Goal: Task Accomplishment & Management: Use online tool/utility

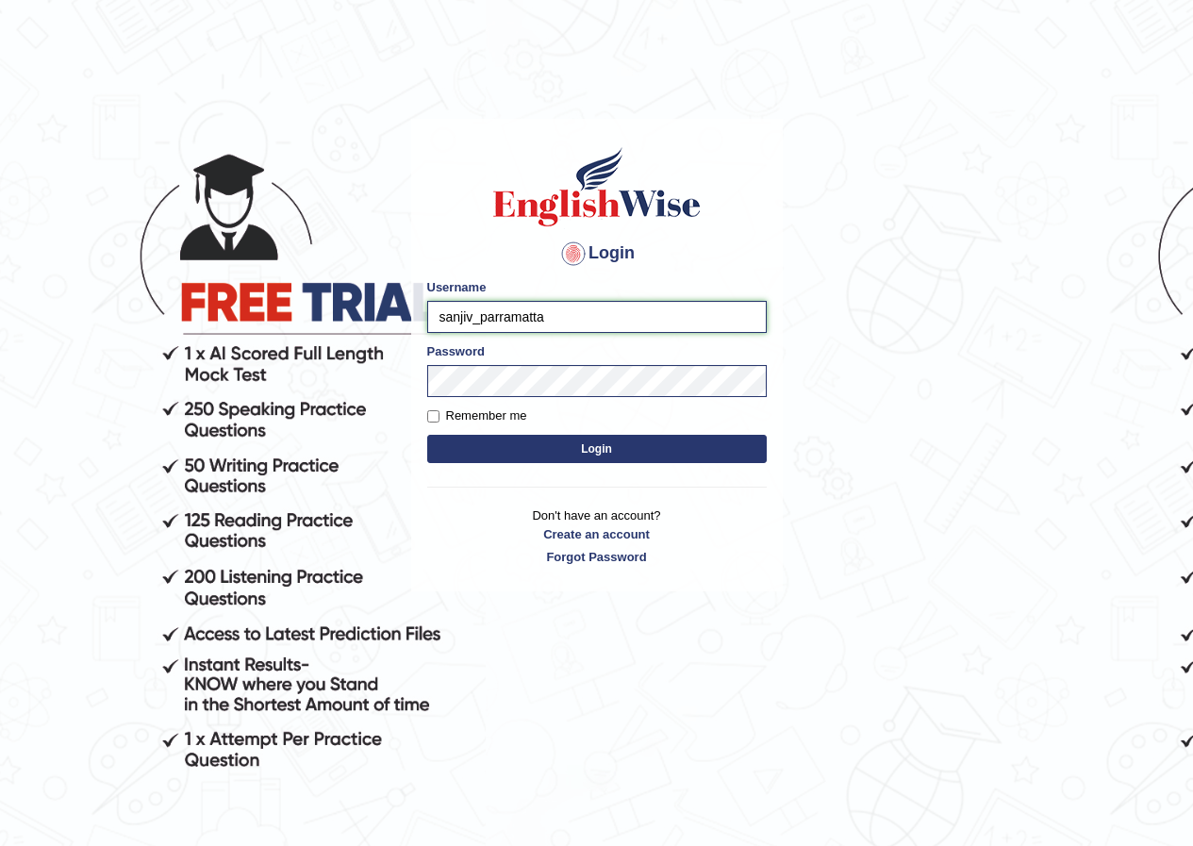
click at [474, 320] on input "sanjiv_parramatta" at bounding box center [597, 317] width 340 height 32
type input "parwin_parramatta"
click at [541, 438] on button "Login" at bounding box center [597, 449] width 340 height 28
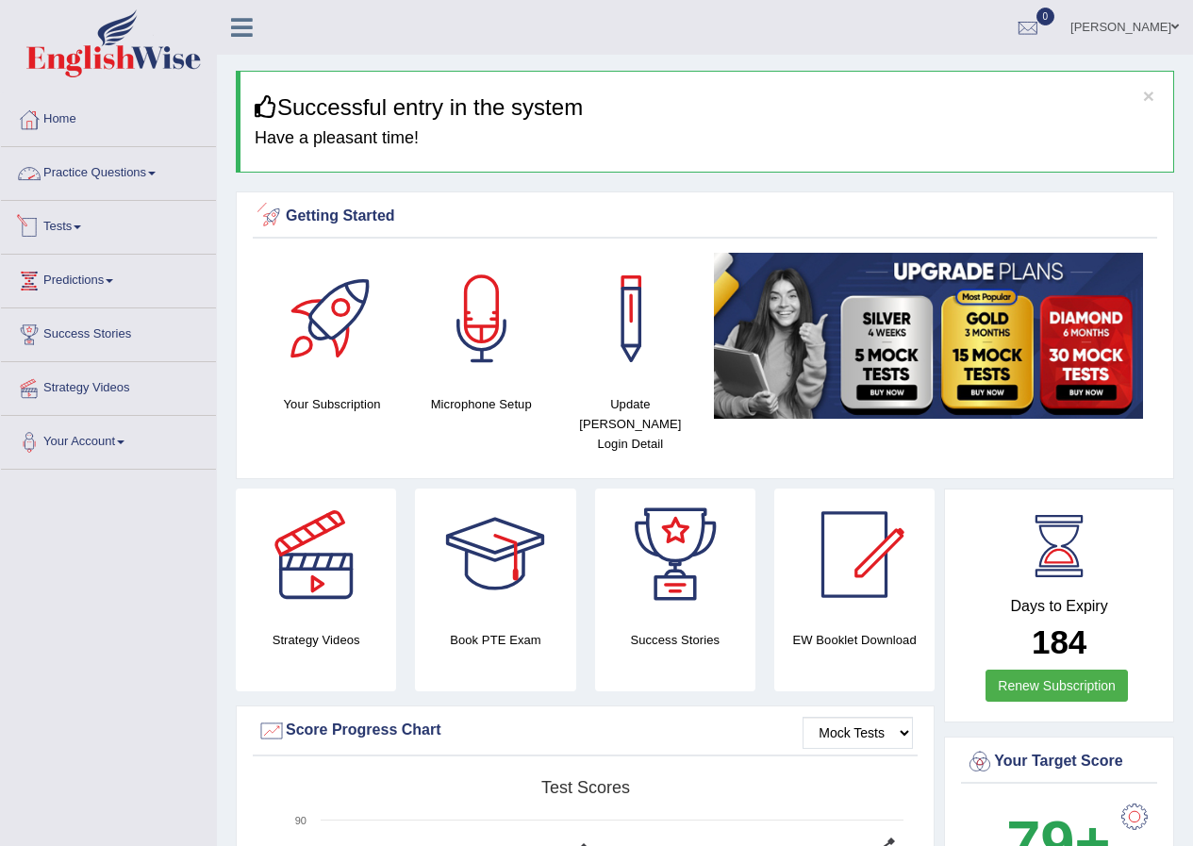
click at [149, 177] on link "Practice Questions" at bounding box center [108, 170] width 215 height 47
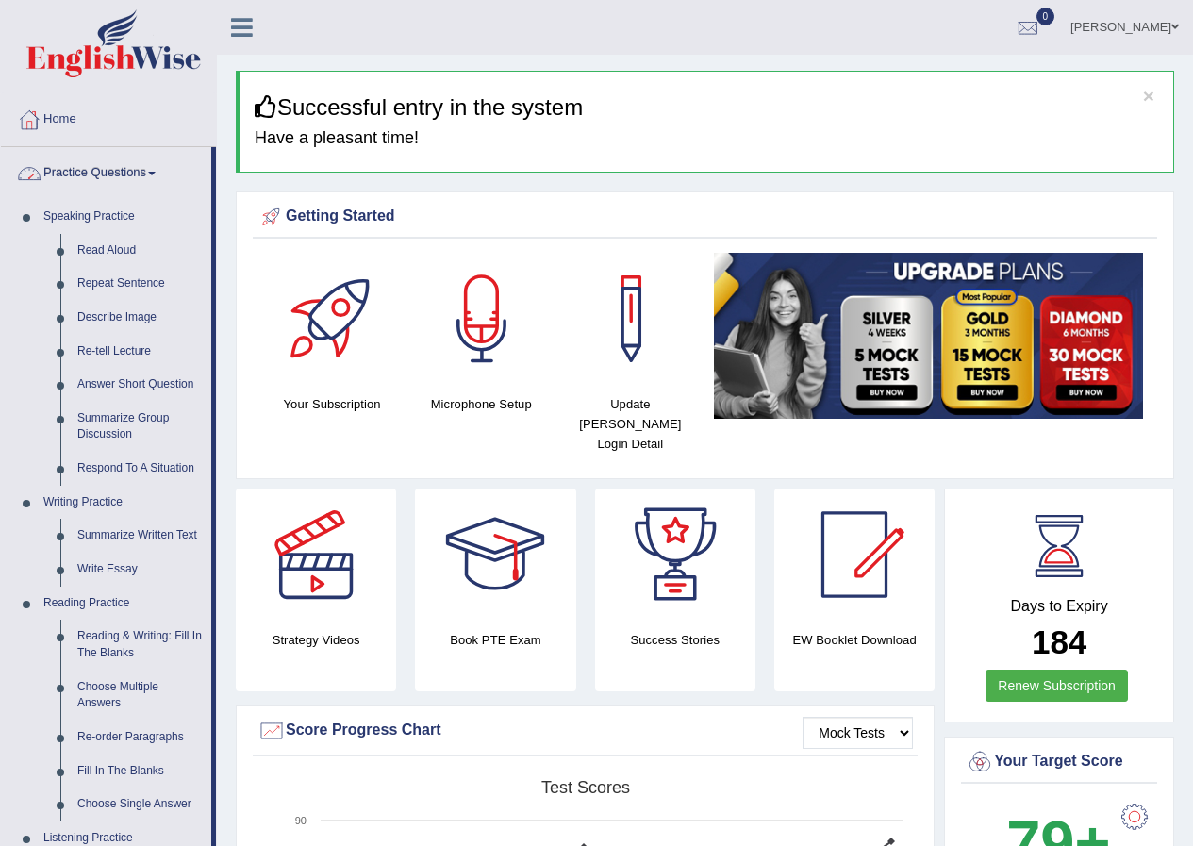
click at [149, 177] on link "Practice Questions" at bounding box center [106, 170] width 210 height 47
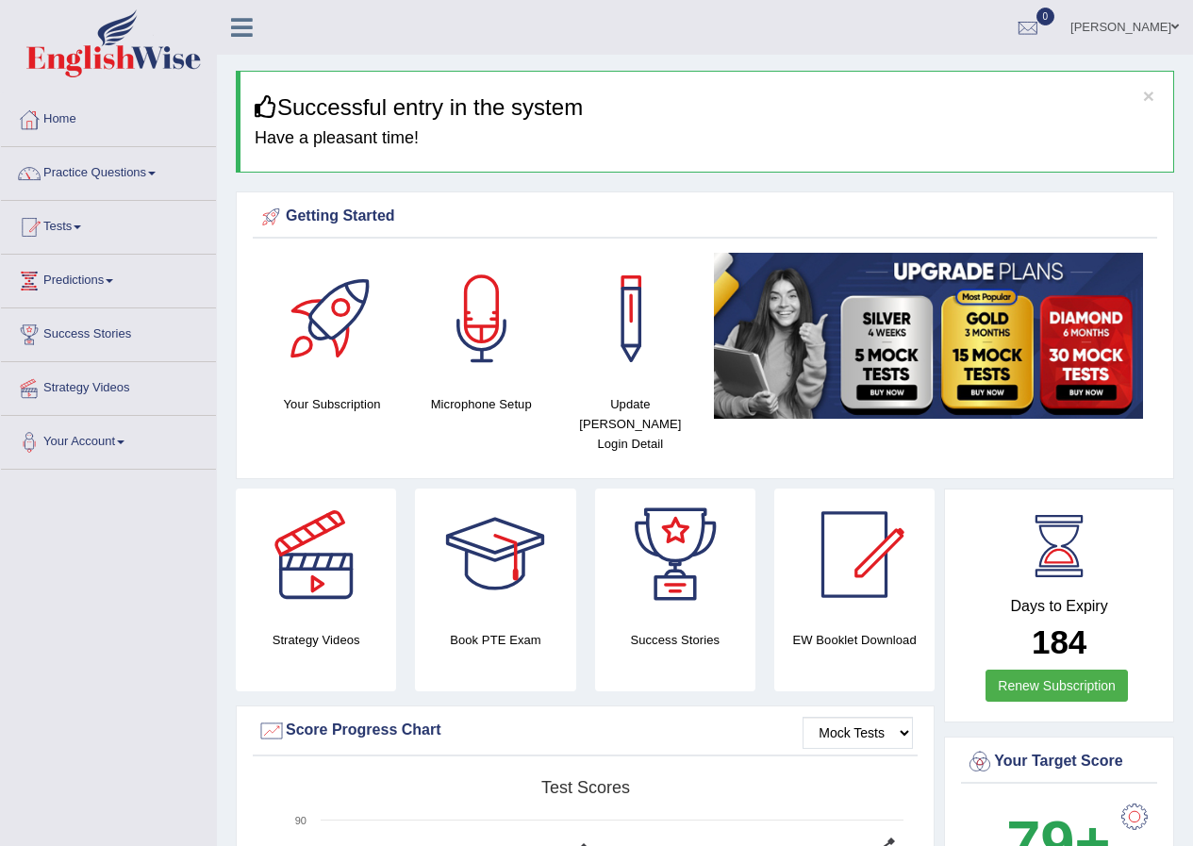
click at [88, 244] on link "Tests" at bounding box center [108, 224] width 215 height 47
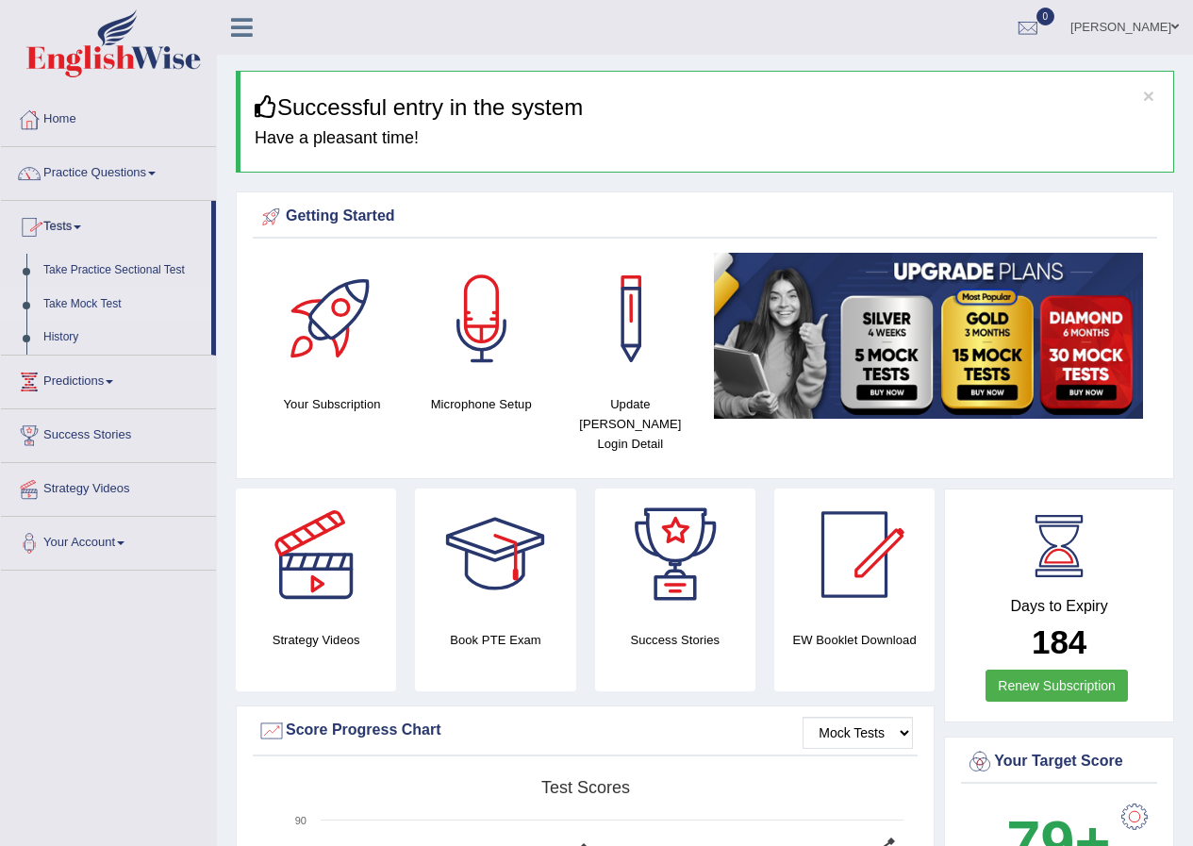
click at [92, 300] on link "Take Mock Test" at bounding box center [123, 305] width 176 height 34
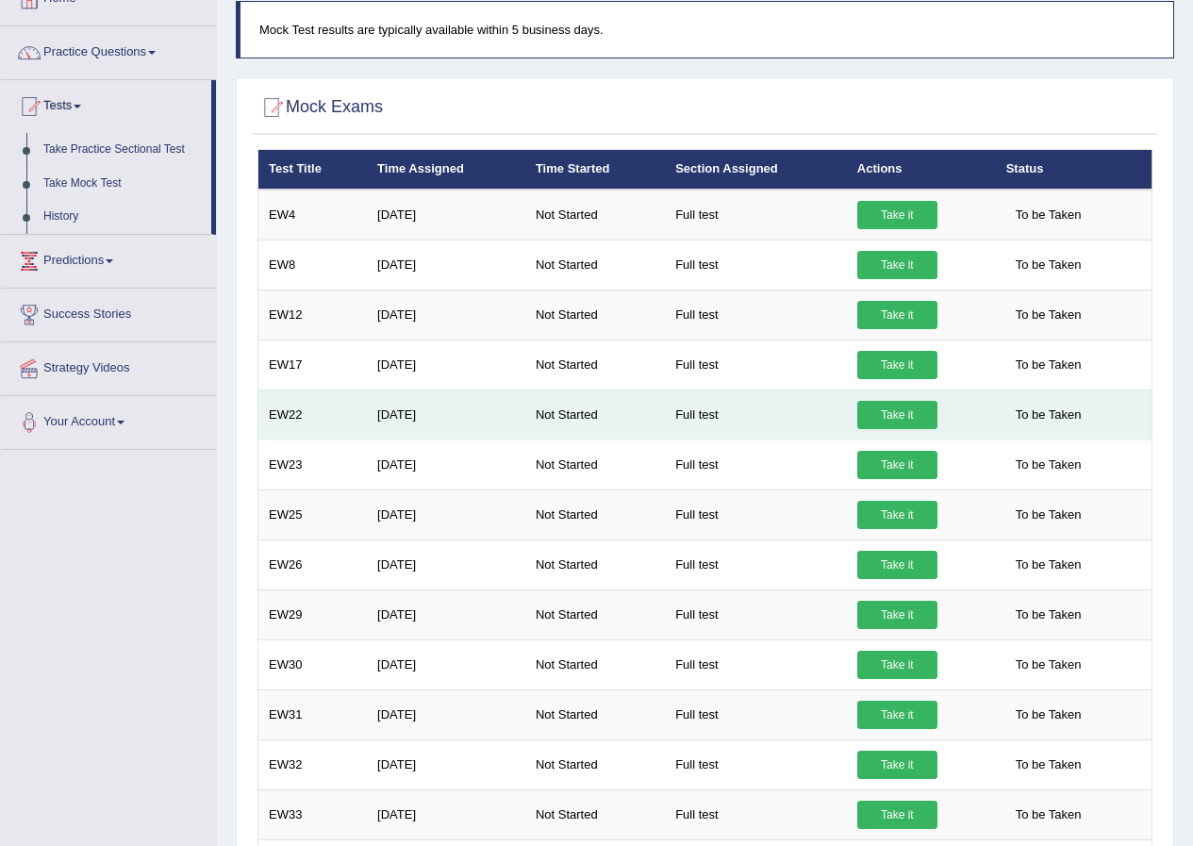
scroll to position [261, 0]
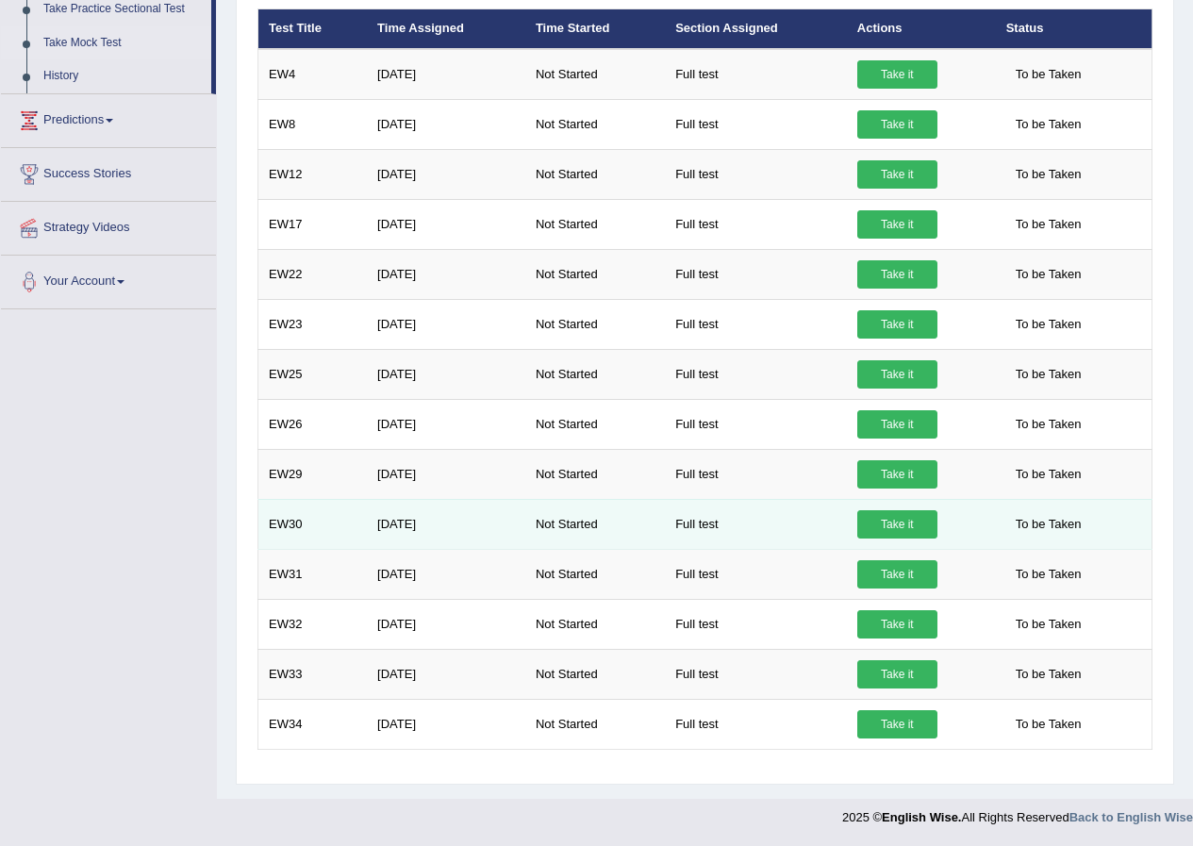
click at [589, 534] on td "Not Started" at bounding box center [595, 524] width 140 height 50
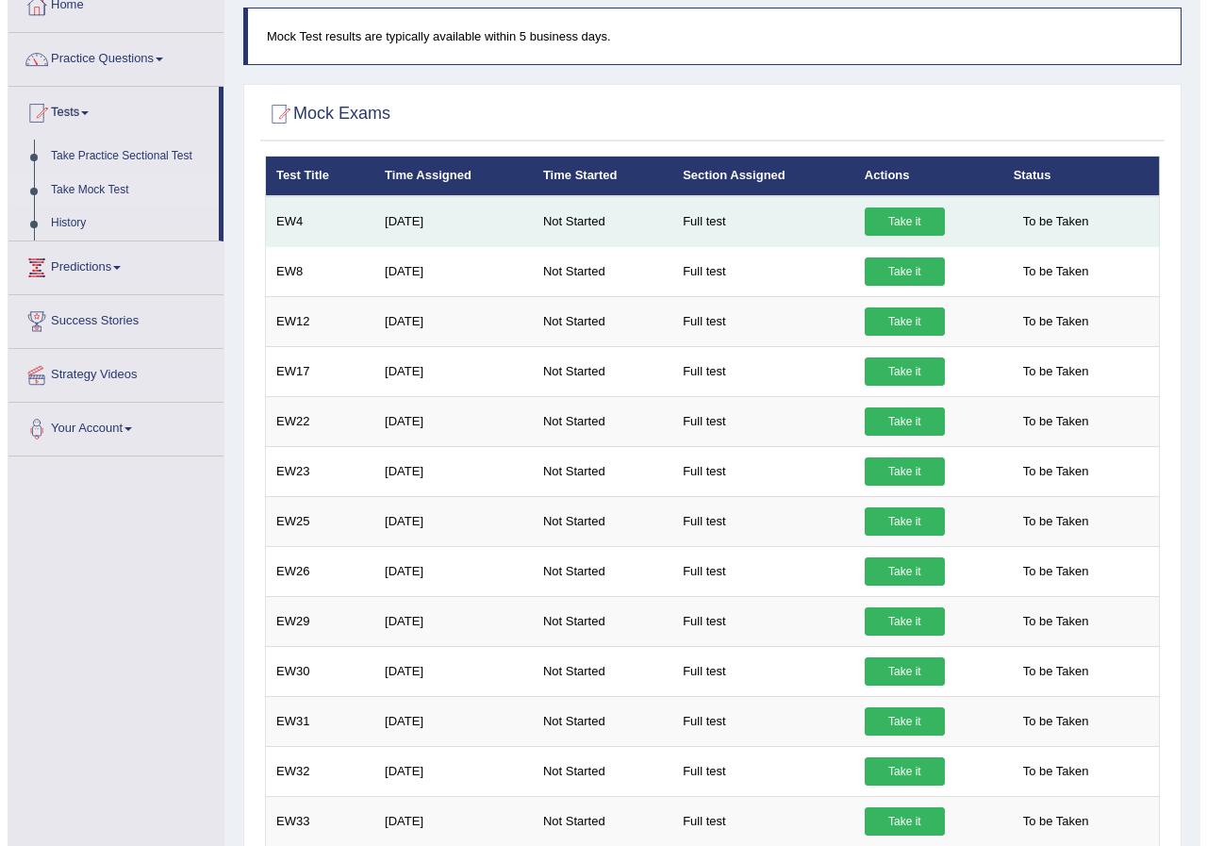
scroll to position [0, 0]
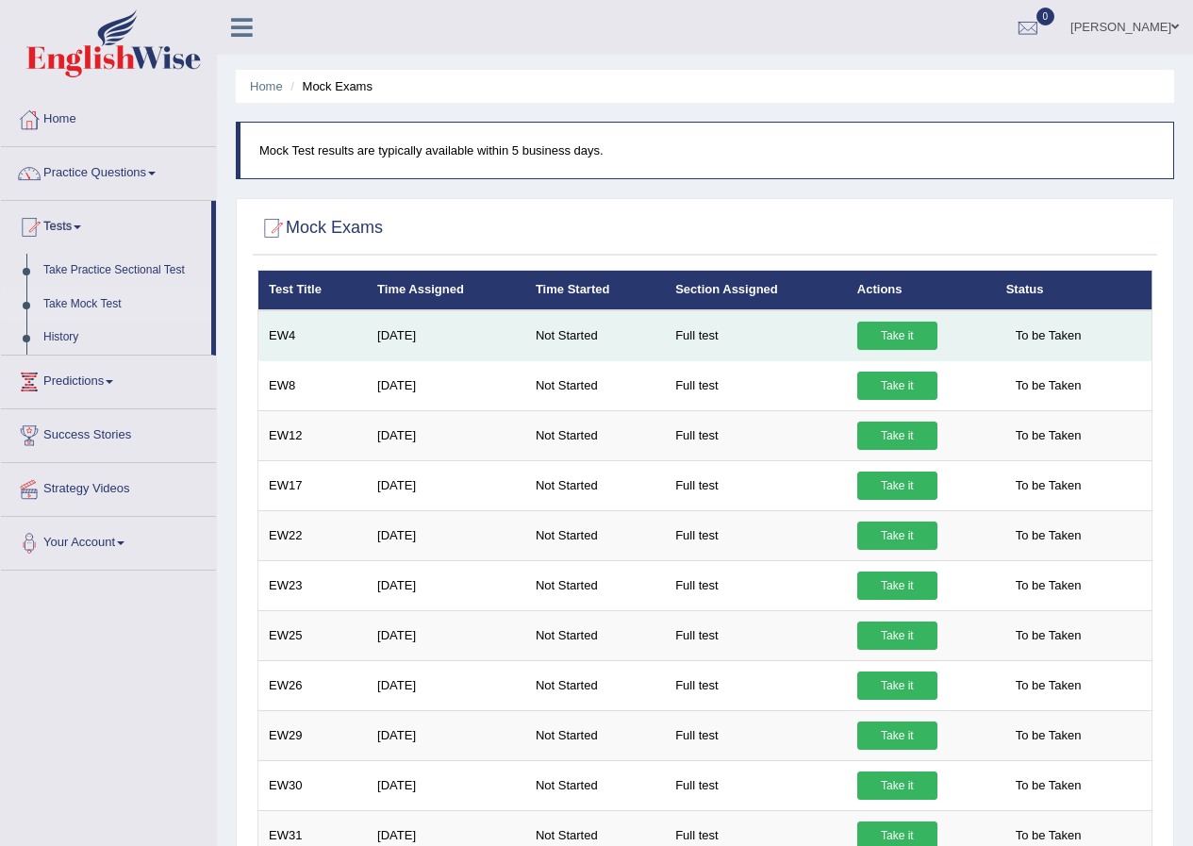
click at [896, 320] on td "Take it" at bounding box center [921, 335] width 149 height 51
click at [894, 327] on link "Take it" at bounding box center [897, 336] width 80 height 28
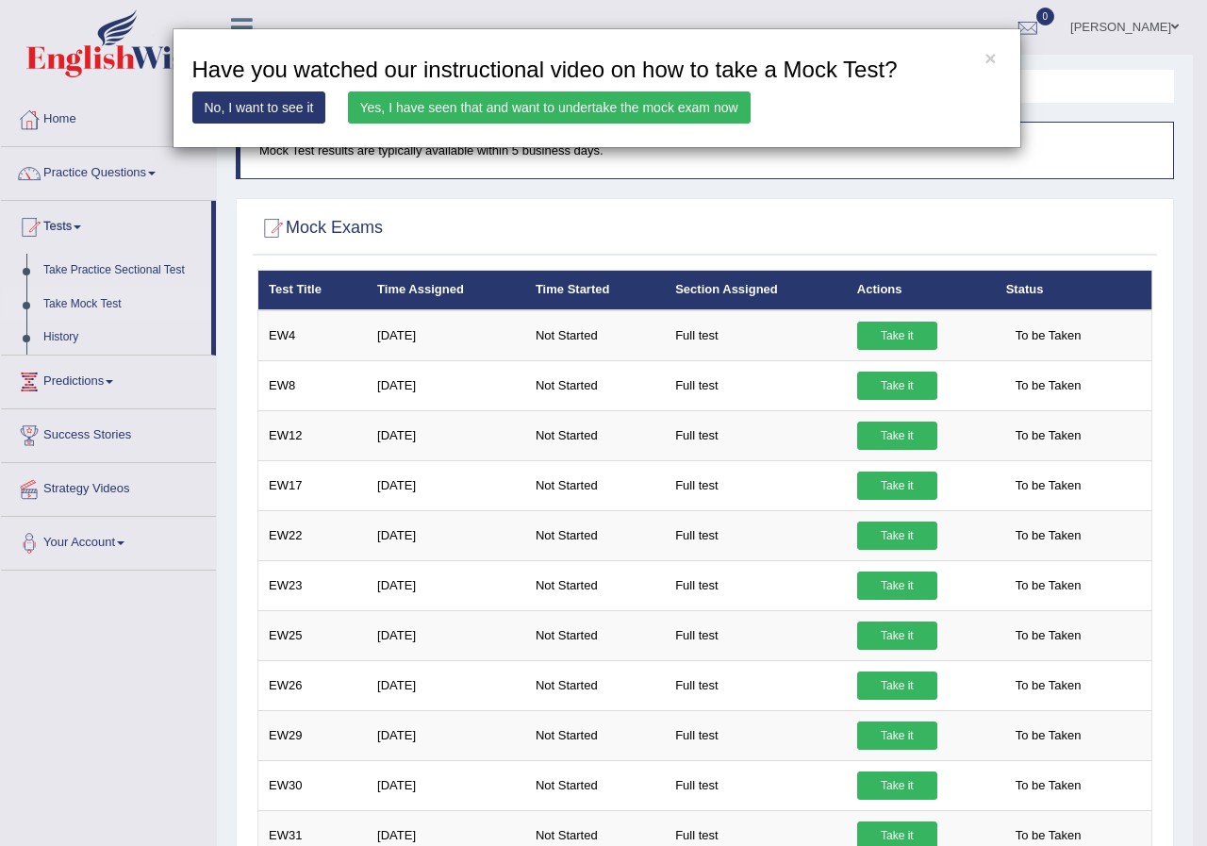
click at [696, 115] on link "Yes, I have seen that and want to undertake the mock exam now" at bounding box center [549, 108] width 403 height 32
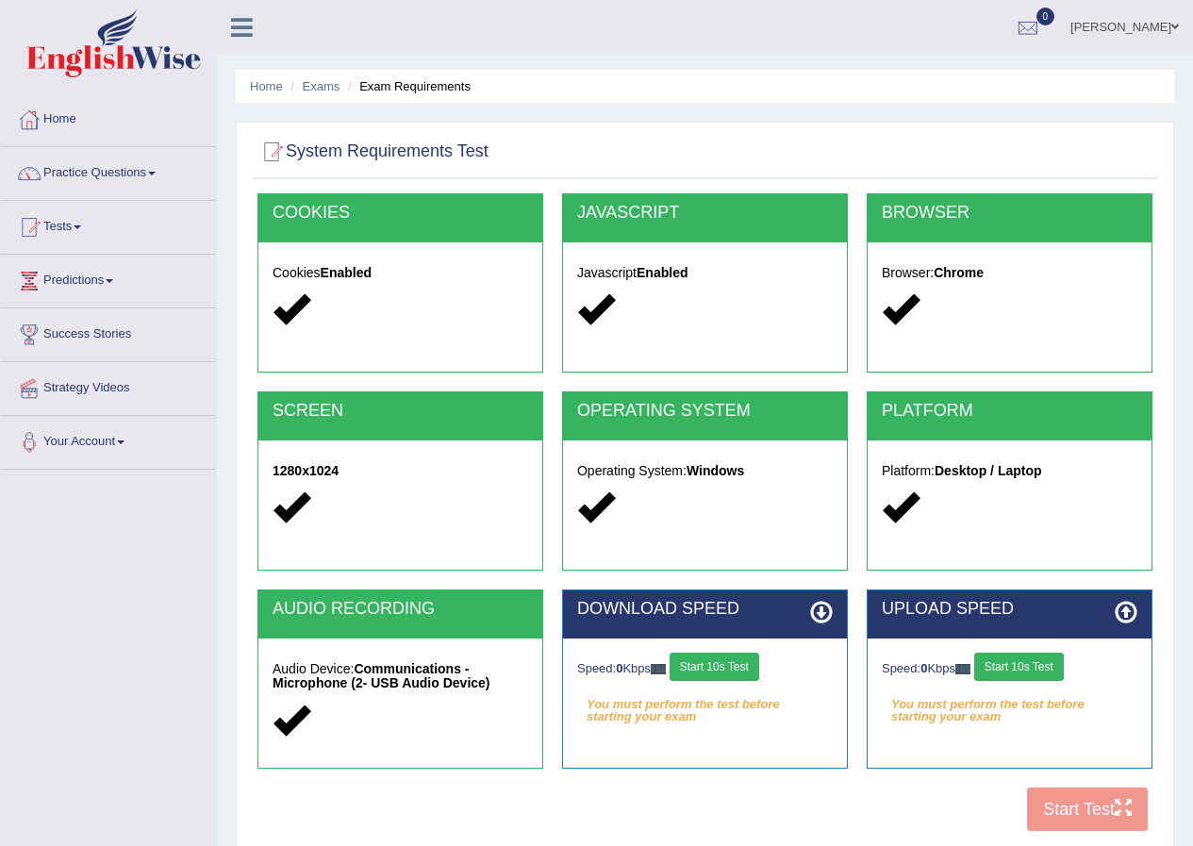
click at [728, 671] on button "Start 10s Test" at bounding box center [715, 667] width 90 height 28
click at [1022, 667] on button "Start 10s Test" at bounding box center [1019, 667] width 90 height 28
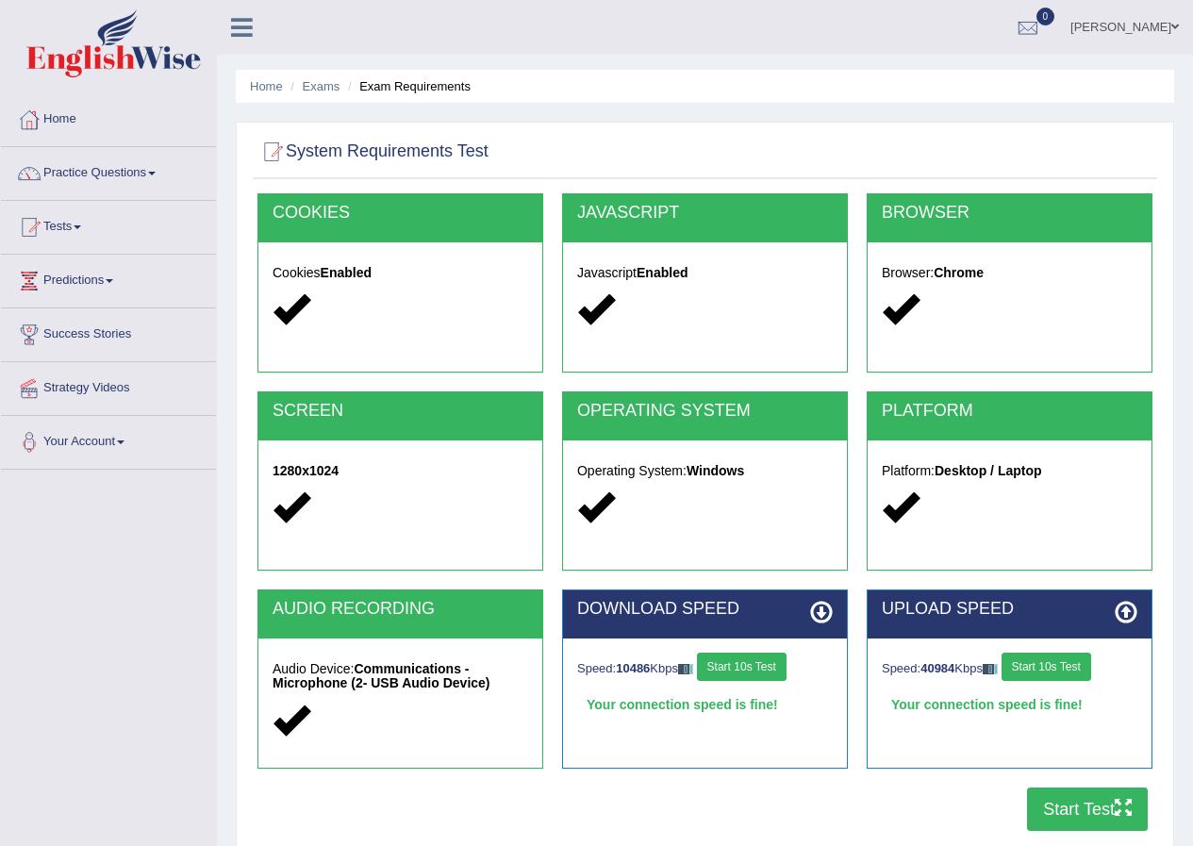
click at [774, 797] on div "COOKIES Cookies Enabled JAVASCRIPT Javascript Enabled BROWSER Browser: Chrome S…" at bounding box center [705, 517] width 905 height 648
click at [1056, 801] on button "Start Test" at bounding box center [1087, 809] width 121 height 43
